Goal: Task Accomplishment & Management: Manage account settings

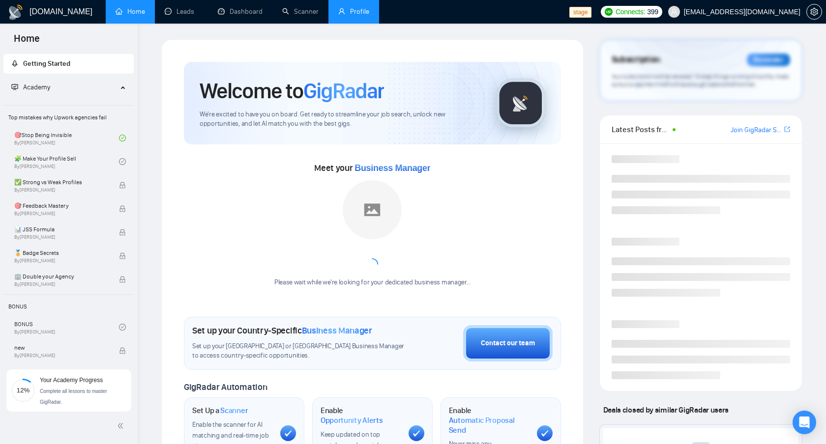
click at [352, 7] on link "Profile" at bounding box center [353, 11] width 31 height 8
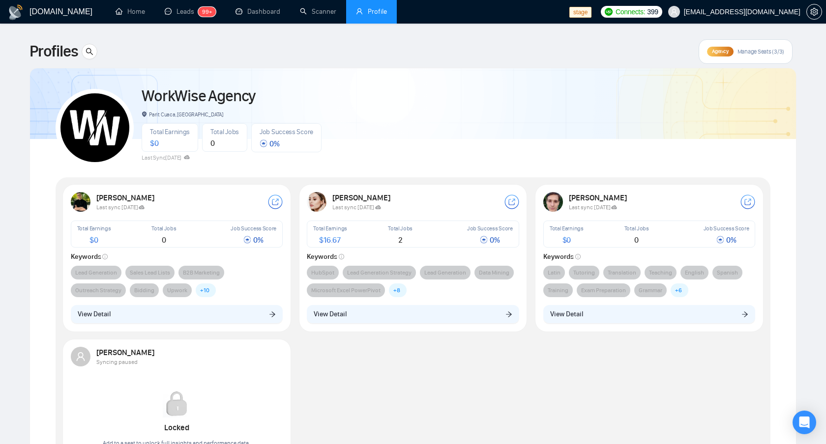
click at [734, 59] on div "Agency Manage Seats (3/3)" at bounding box center [745, 51] width 94 height 25
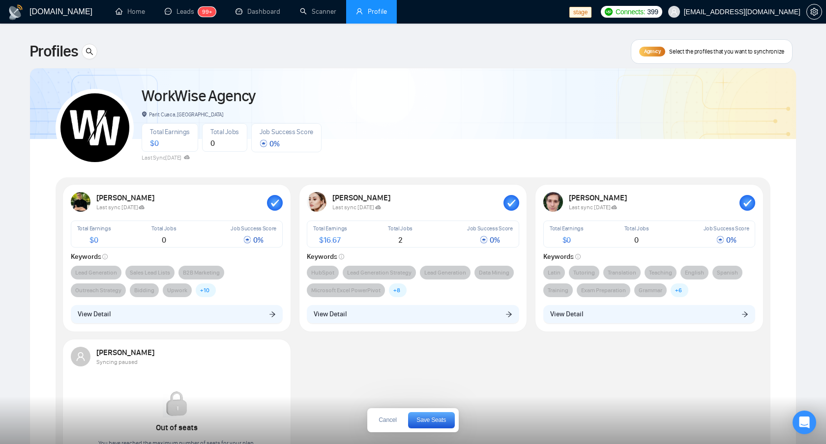
click at [511, 205] on rect "button" at bounding box center [511, 203] width 16 height 16
click at [511, 205] on div at bounding box center [511, 202] width 16 height 16
click at [388, 421] on span "Cancel" at bounding box center [387, 420] width 18 height 6
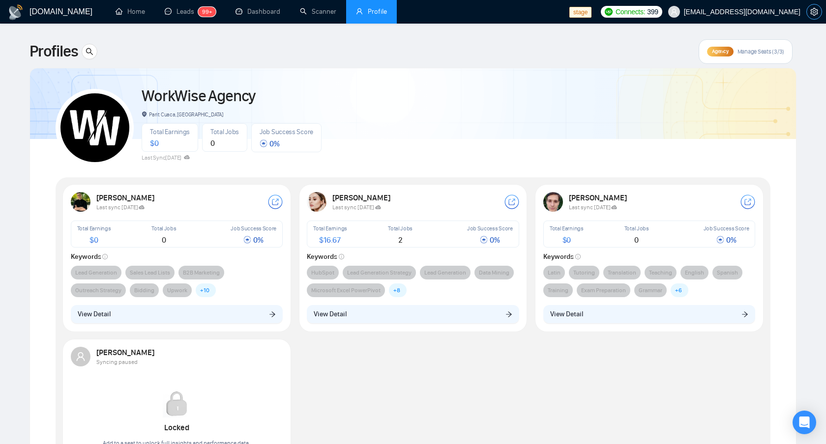
click at [807, 14] on span "setting" at bounding box center [813, 12] width 15 height 8
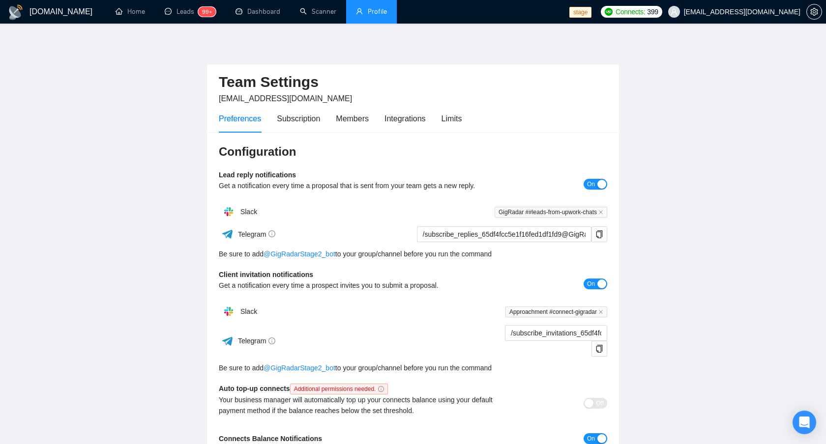
click at [324, 116] on div "Preferences Subscription Members Integrations Limits" at bounding box center [340, 119] width 243 height 28
click at [303, 120] on div "Subscription" at bounding box center [298, 119] width 43 height 12
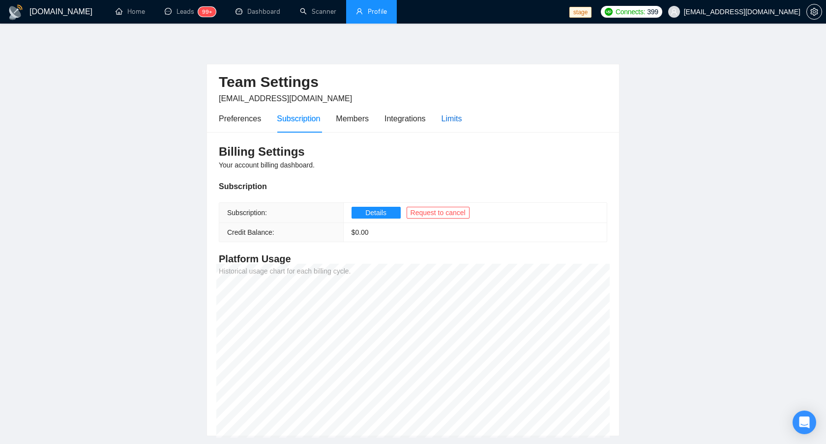
click at [462, 122] on div "Limits" at bounding box center [451, 119] width 21 height 12
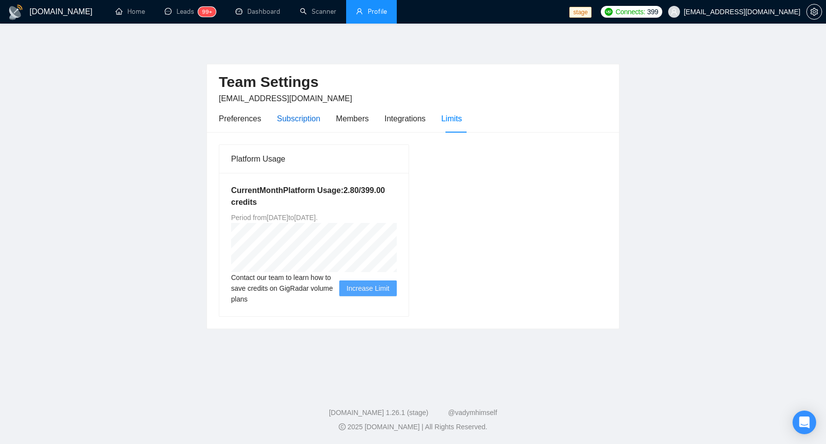
click at [298, 114] on div "Subscription" at bounding box center [298, 119] width 43 height 12
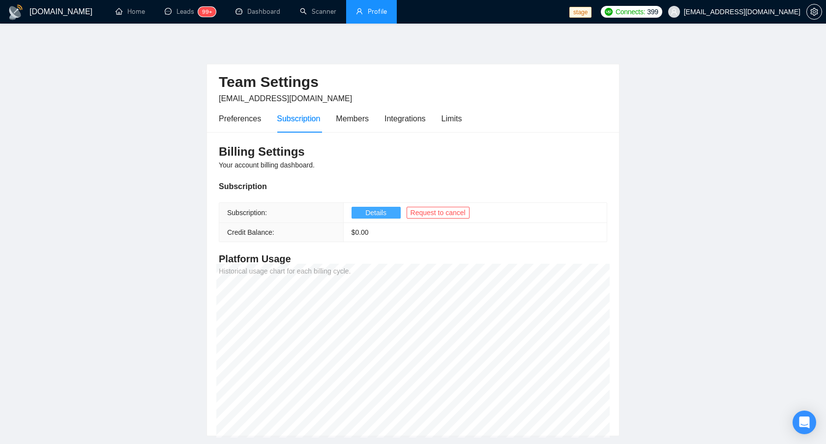
click at [359, 210] on button "Details" at bounding box center [375, 213] width 49 height 12
